Goal: Task Accomplishment & Management: Complete application form

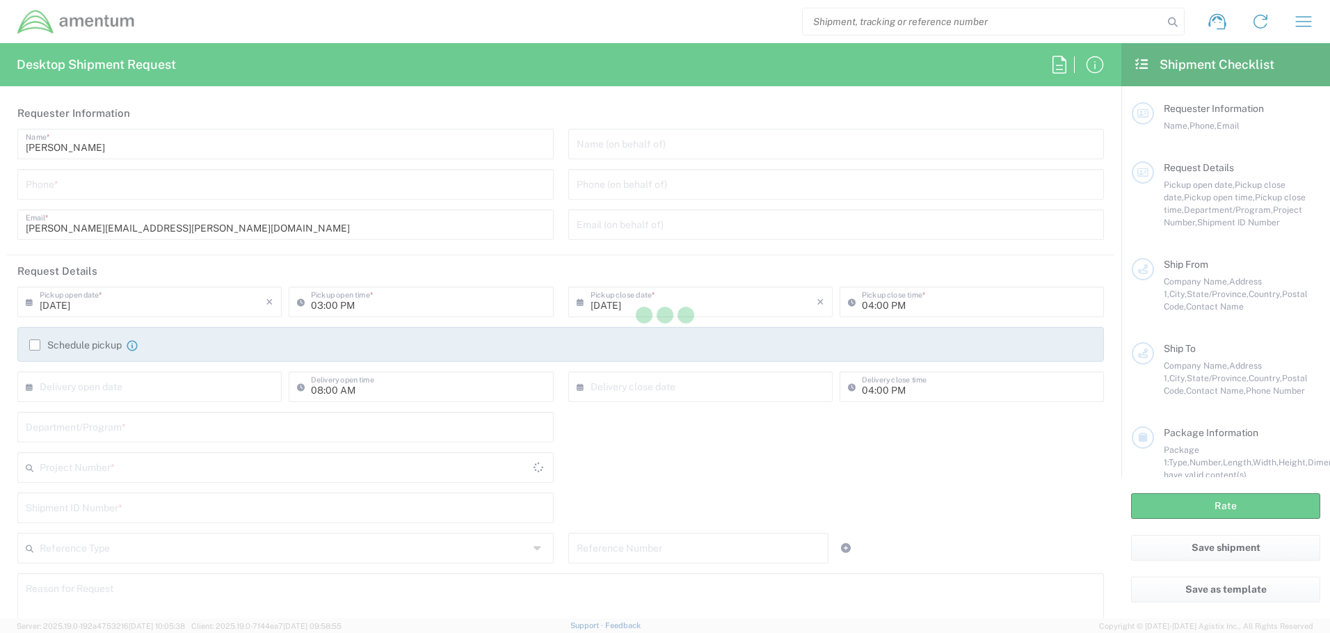
type input "United States"
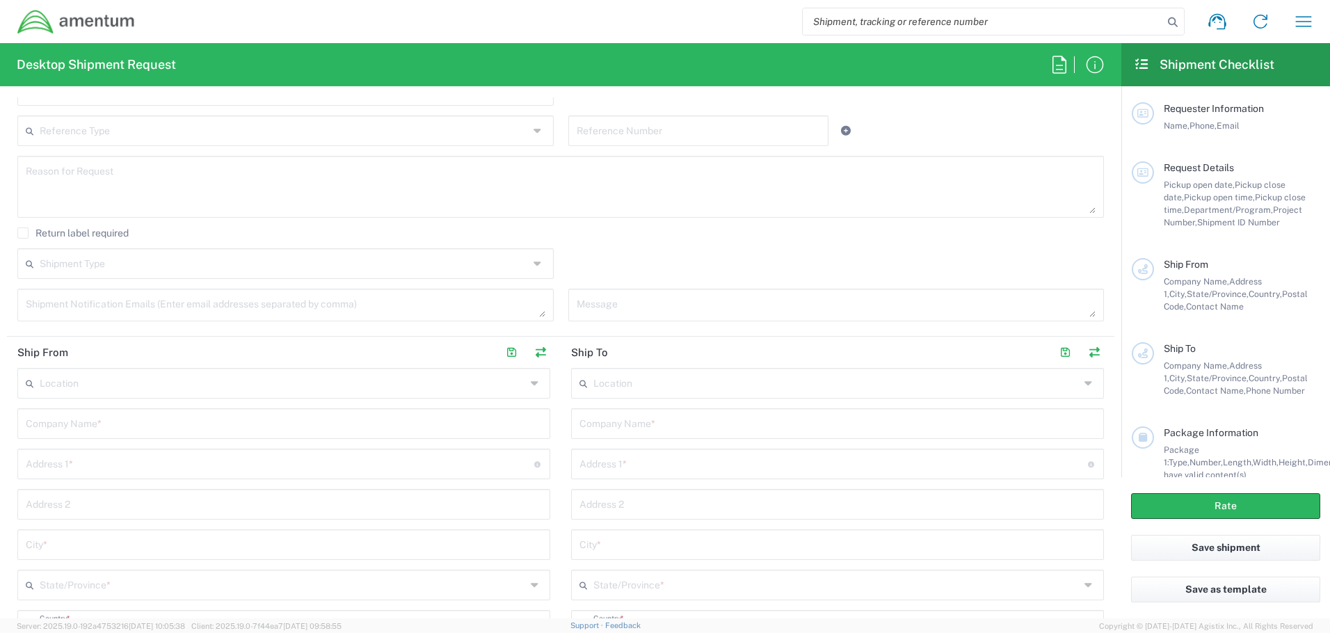
scroll to position [487, 0]
